Goal: Information Seeking & Learning: Check status

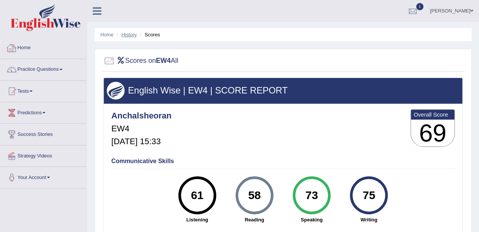
drag, startPoint x: 0, startPoint y: 0, endPoint x: 133, endPoint y: 35, distance: 137.9
click at [133, 35] on link "History" at bounding box center [129, 35] width 15 height 6
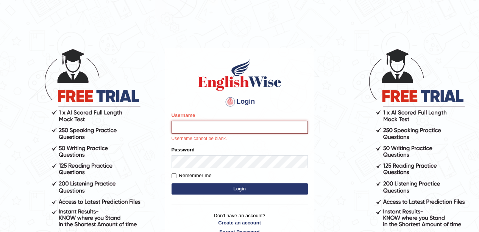
type input "anchalsheoran"
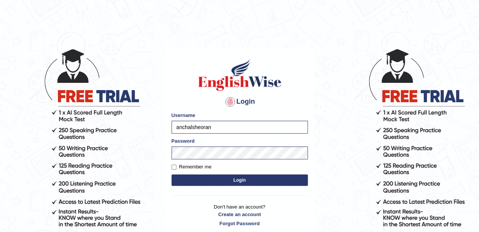
click at [172, 175] on button "Login" at bounding box center [240, 180] width 136 height 11
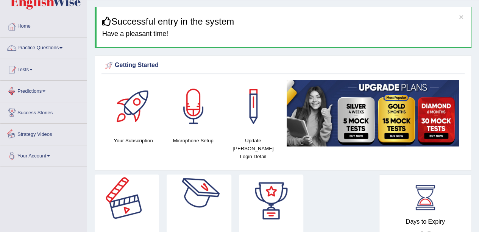
scroll to position [16, 0]
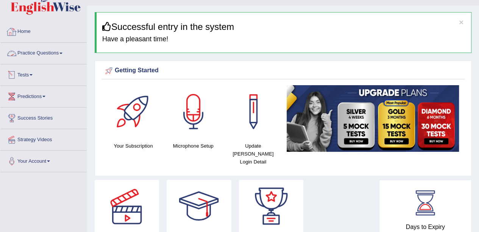
click at [54, 45] on link "Practice Questions" at bounding box center [43, 52] width 86 height 19
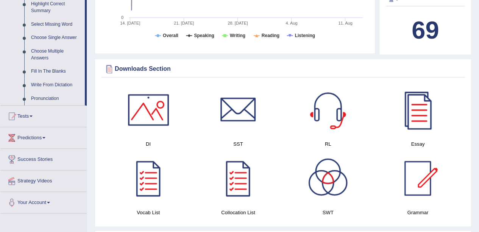
scroll to position [382, 0]
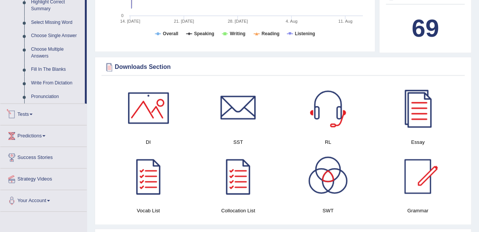
click at [17, 113] on div at bounding box center [11, 114] width 11 height 11
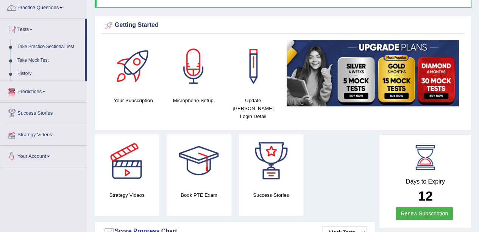
scroll to position [56, 0]
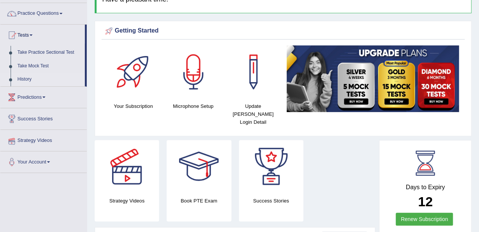
click at [30, 78] on link "History" at bounding box center [49, 80] width 71 height 14
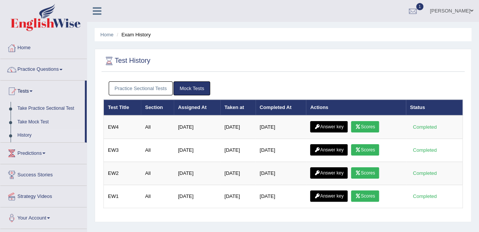
scroll to position [7, 0]
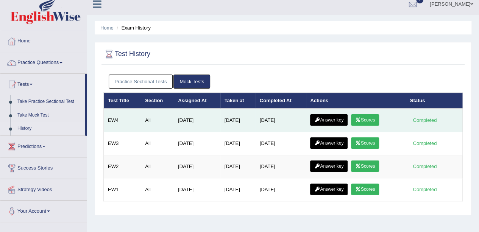
click at [327, 118] on link "Answer key" at bounding box center [329, 119] width 38 height 11
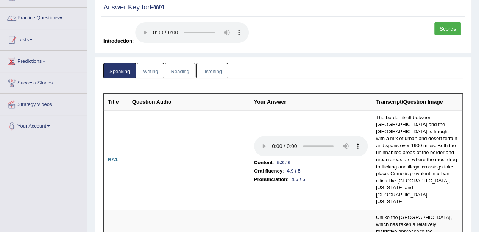
scroll to position [49, 0]
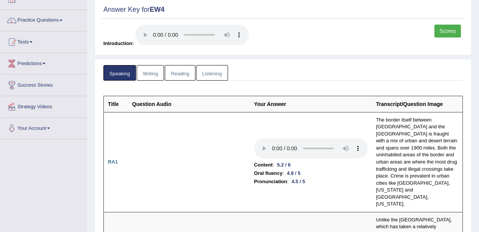
click at [153, 72] on link "Writing" at bounding box center [150, 73] width 27 height 16
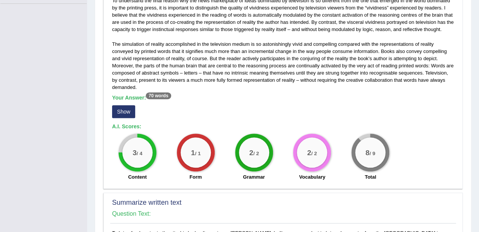
scroll to position [191, 0]
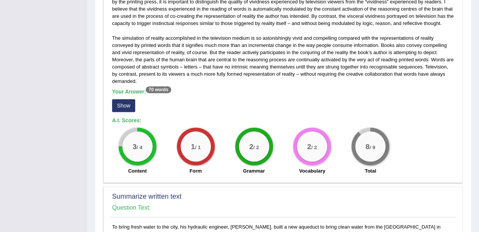
click at [130, 107] on button "Show" at bounding box center [123, 105] width 23 height 13
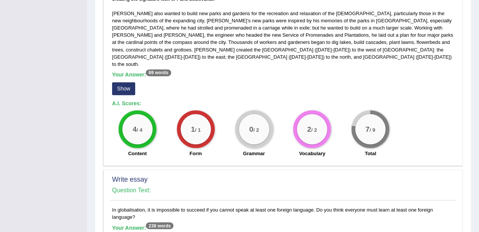
scroll to position [502, 0]
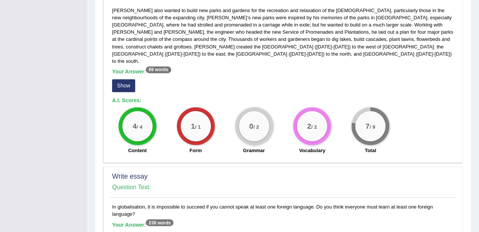
click at [125, 82] on button "Show" at bounding box center [123, 85] width 23 height 13
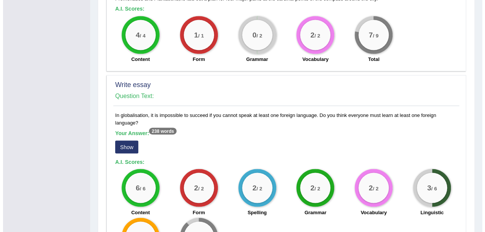
scroll to position [604, 0]
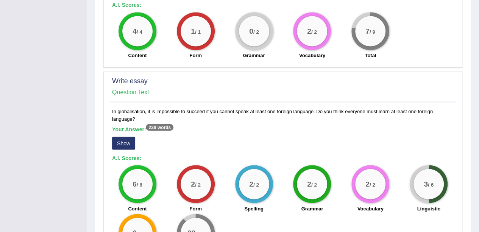
click at [129, 137] on button "Show" at bounding box center [123, 143] width 23 height 13
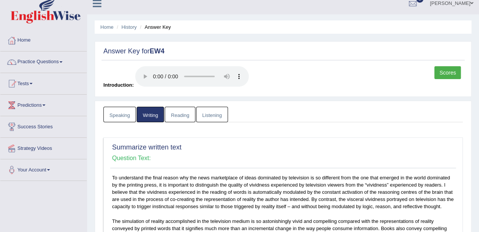
scroll to position [0, 0]
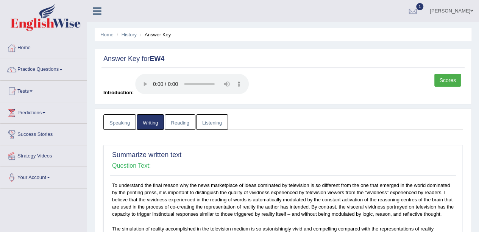
click at [177, 126] on link "Reading" at bounding box center [180, 122] width 30 height 16
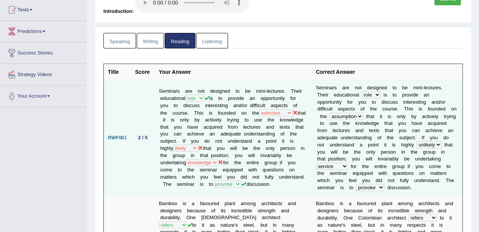
scroll to position [126, 0]
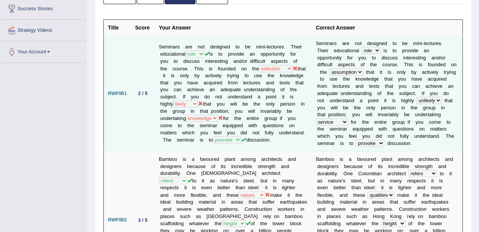
click at [181, 79] on td "Seminars are not designed to be mini-lectures. Their educational hole role trol…" at bounding box center [233, 94] width 157 height 116
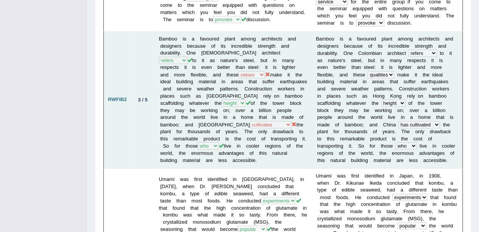
scroll to position [263, 0]
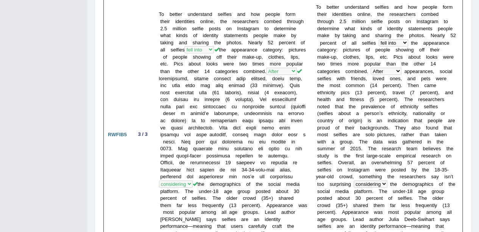
scroll to position [697, 0]
click at [220, 159] on td "To better understand selfies and how people form their identities online, the r…" at bounding box center [233, 134] width 157 height 270
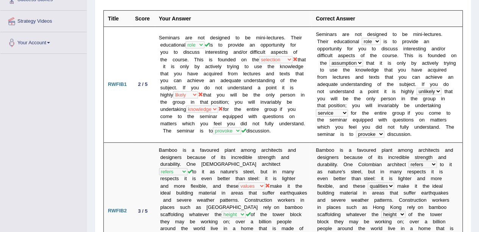
scroll to position [0, 0]
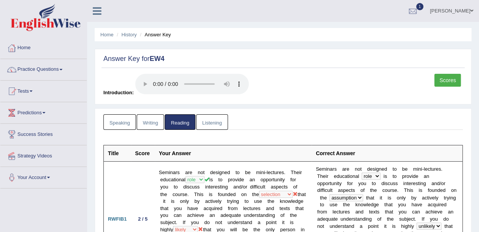
click at [210, 116] on link "Listening" at bounding box center [212, 122] width 32 height 16
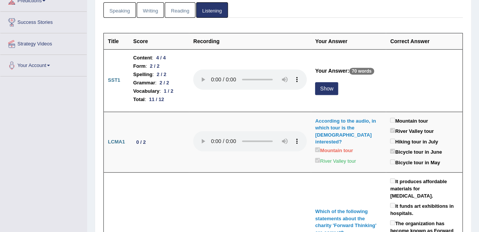
scroll to position [112, 0]
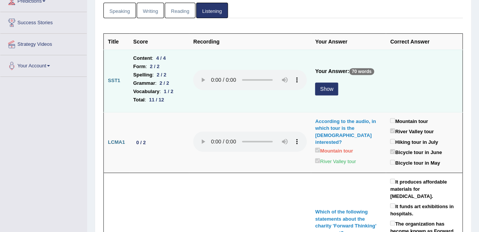
click at [316, 88] on button "Show" at bounding box center [326, 89] width 23 height 13
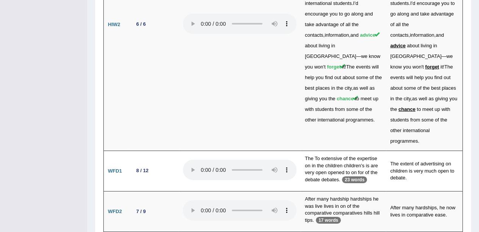
scroll to position [2560, 0]
